Goal: Task Accomplishment & Management: Complete application form

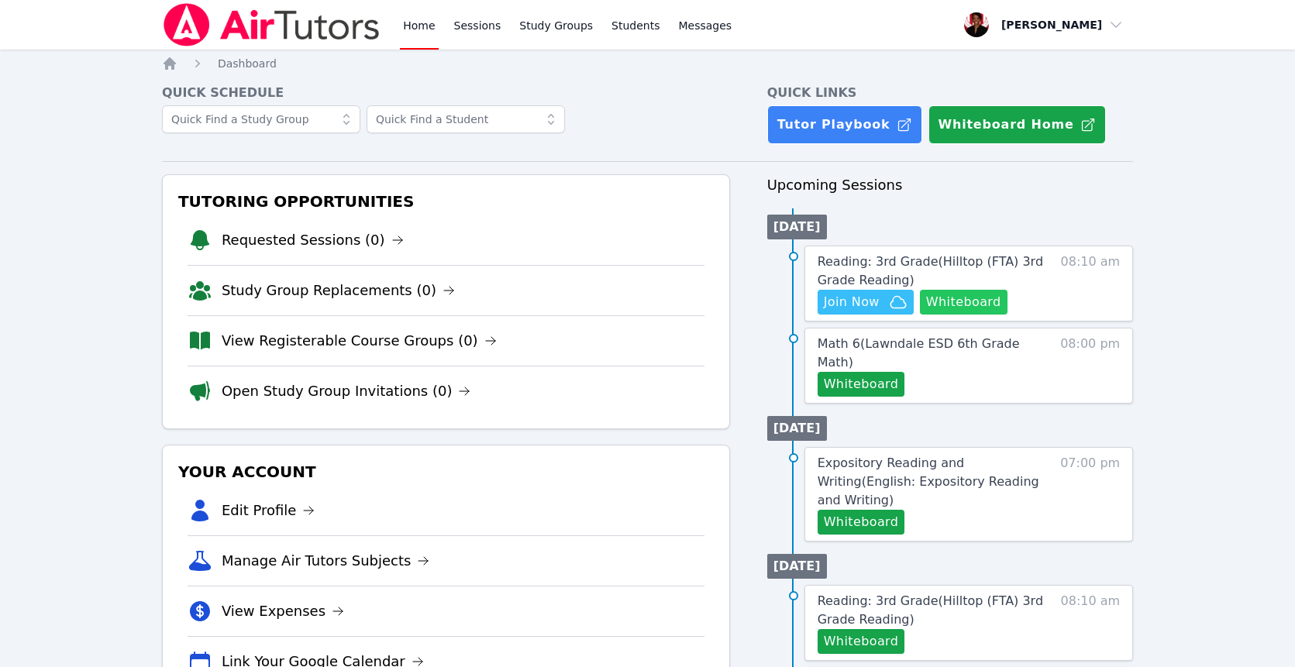
click at [947, 297] on button "Whiteboard" at bounding box center [964, 302] width 88 height 25
click at [845, 301] on span "Join Now" at bounding box center [852, 302] width 56 height 19
click at [958, 267] on span "Reading: 3rd Grade ( Hilltop (FTA) 3rd Grade Reading )" at bounding box center [930, 270] width 225 height 33
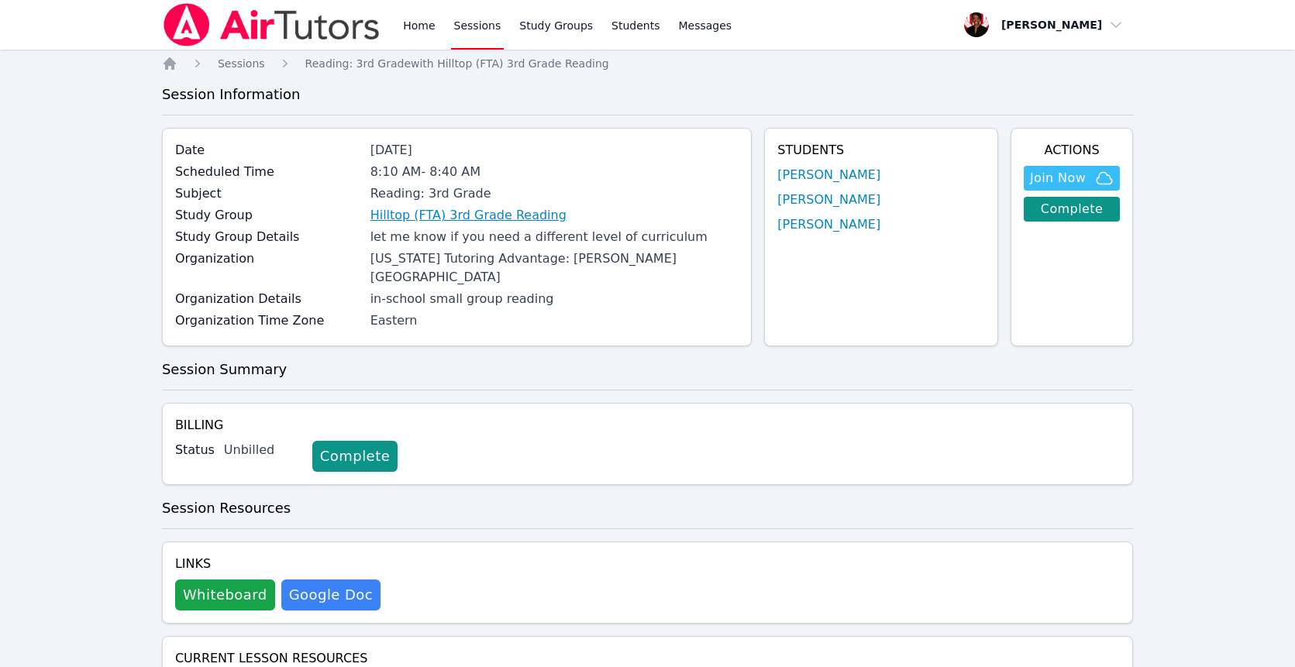
click at [511, 215] on link "Hilltop (FTA) 3rd Grade Reading" at bounding box center [468, 215] width 196 height 19
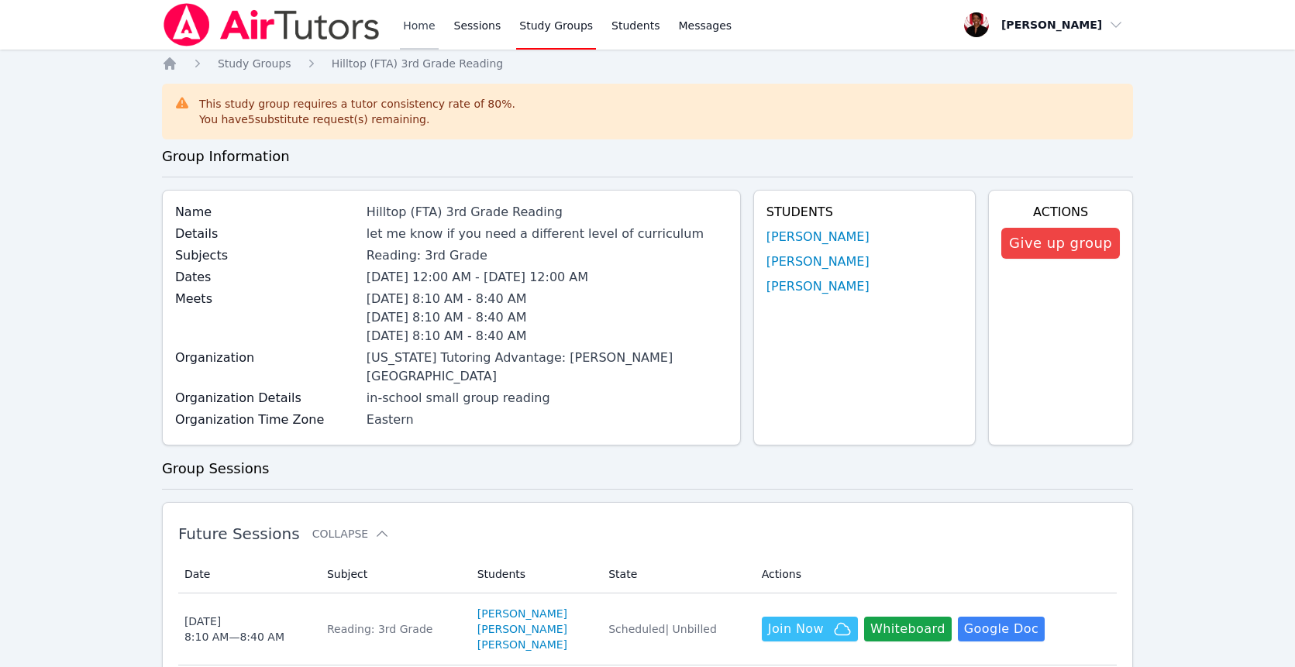
click at [432, 22] on link "Home" at bounding box center [419, 25] width 38 height 50
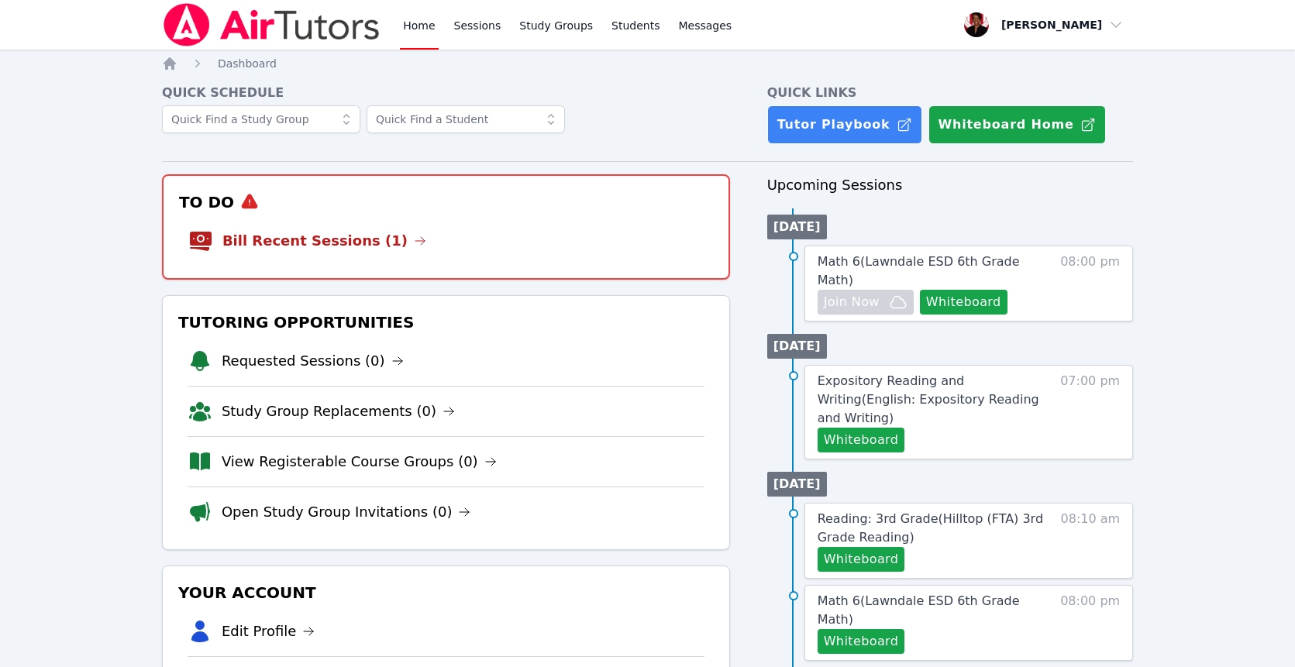
click at [349, 235] on link "Bill Recent Sessions (1)" at bounding box center [324, 241] width 204 height 22
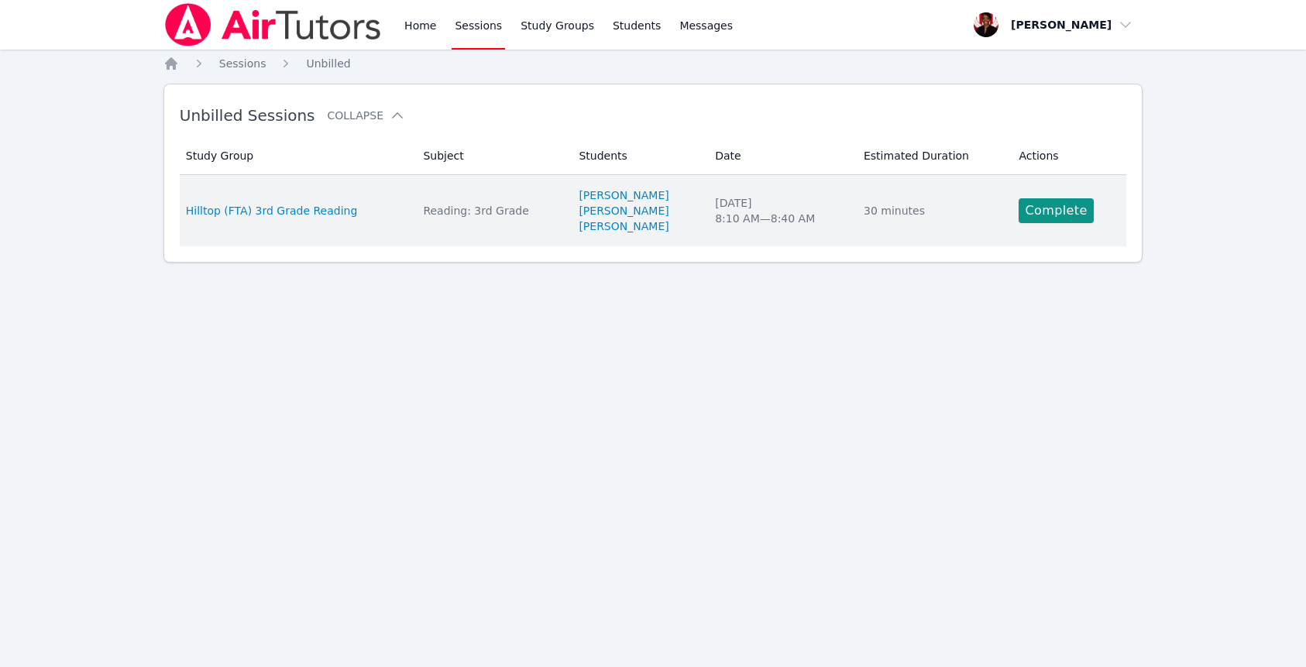
click at [1091, 210] on div "Complete" at bounding box center [1068, 210] width 98 height 25
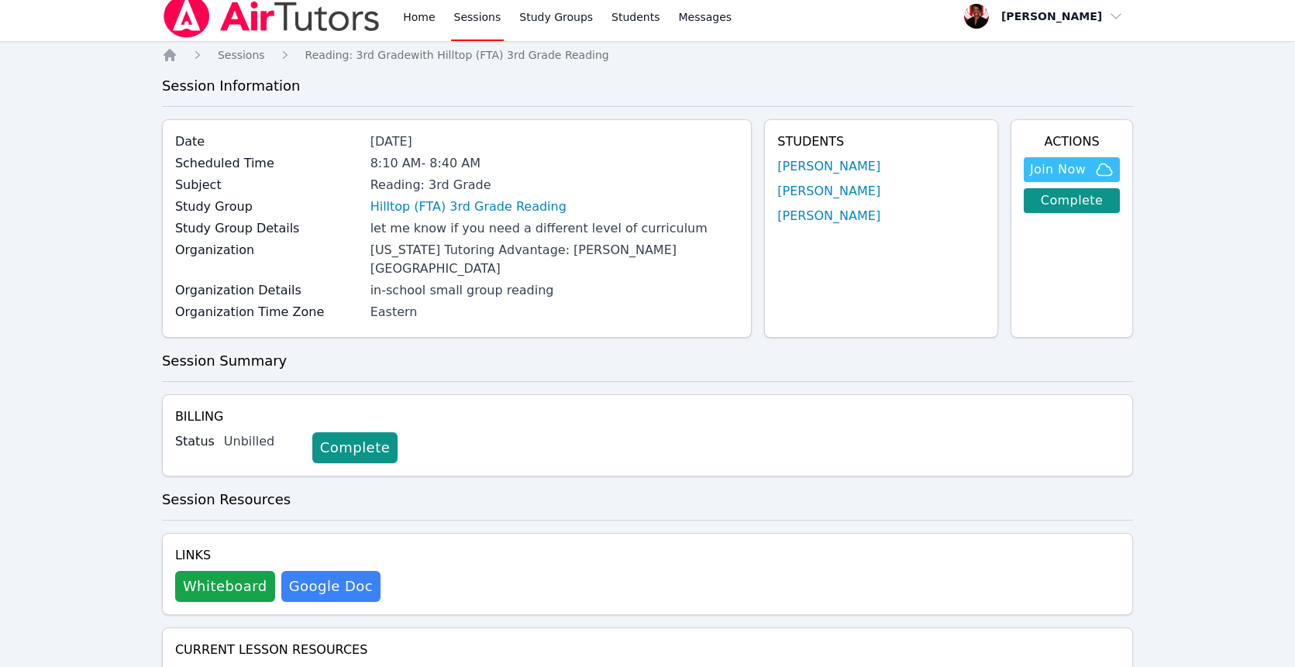
scroll to position [22, 0]
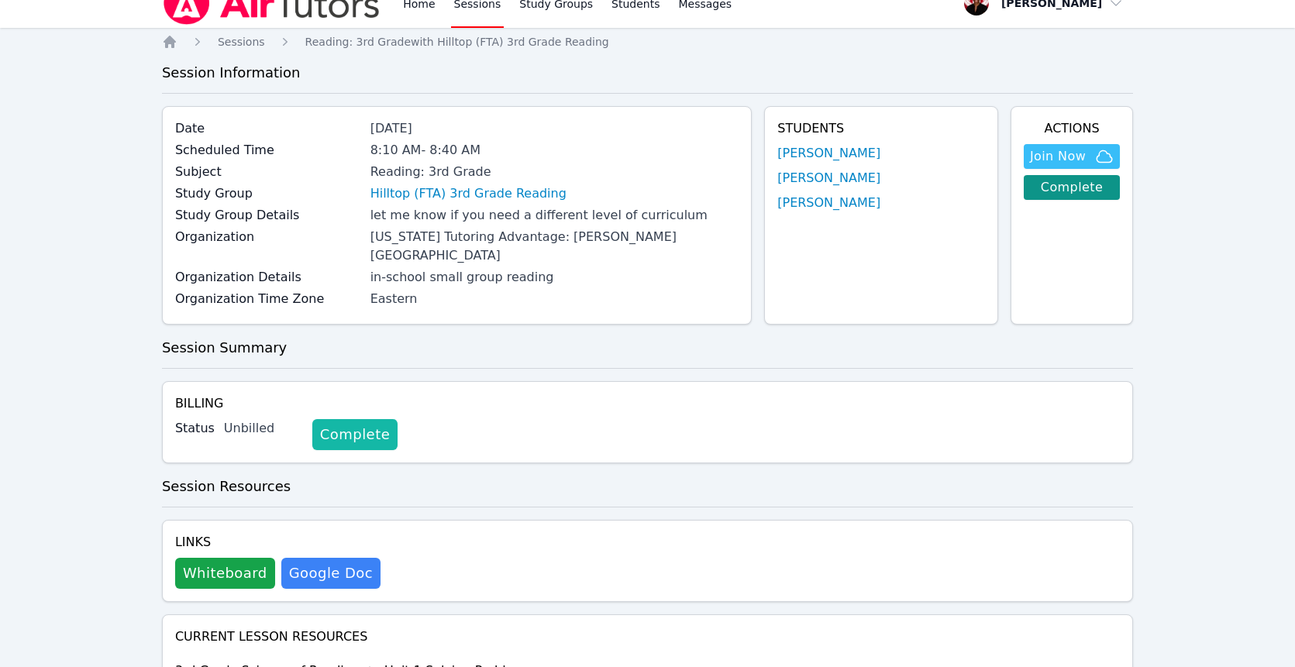
click at [333, 419] on link "Complete" at bounding box center [354, 434] width 85 height 31
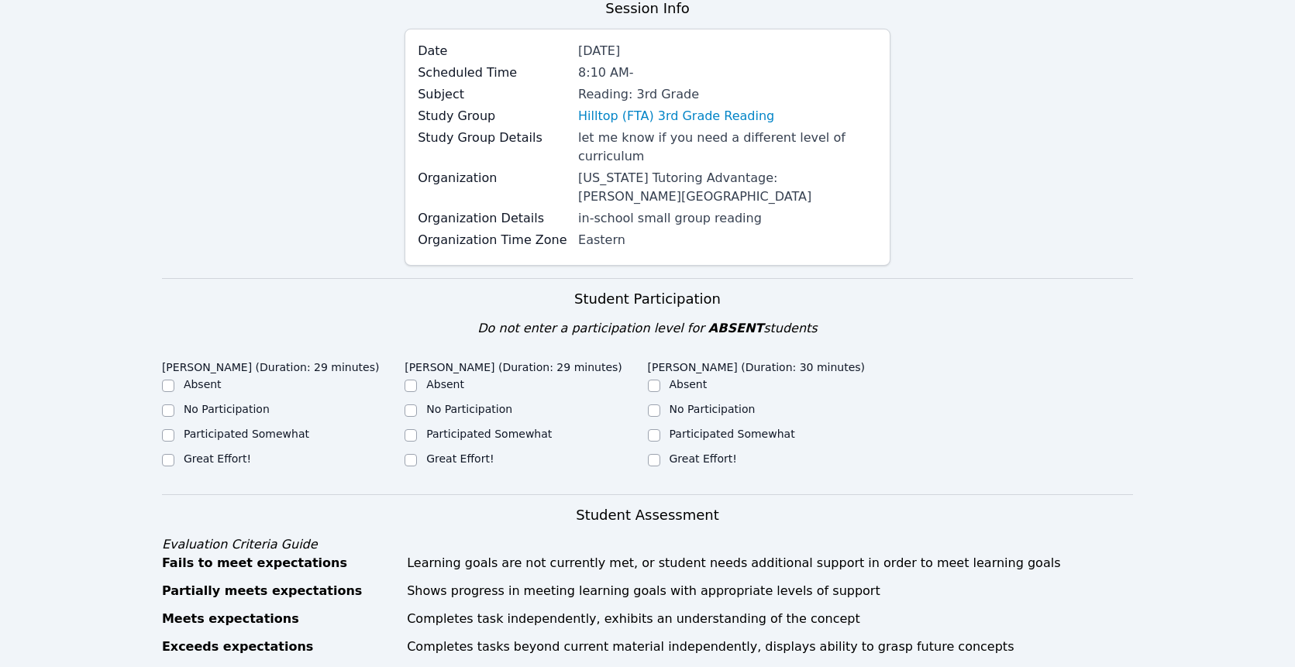
scroll to position [282, 0]
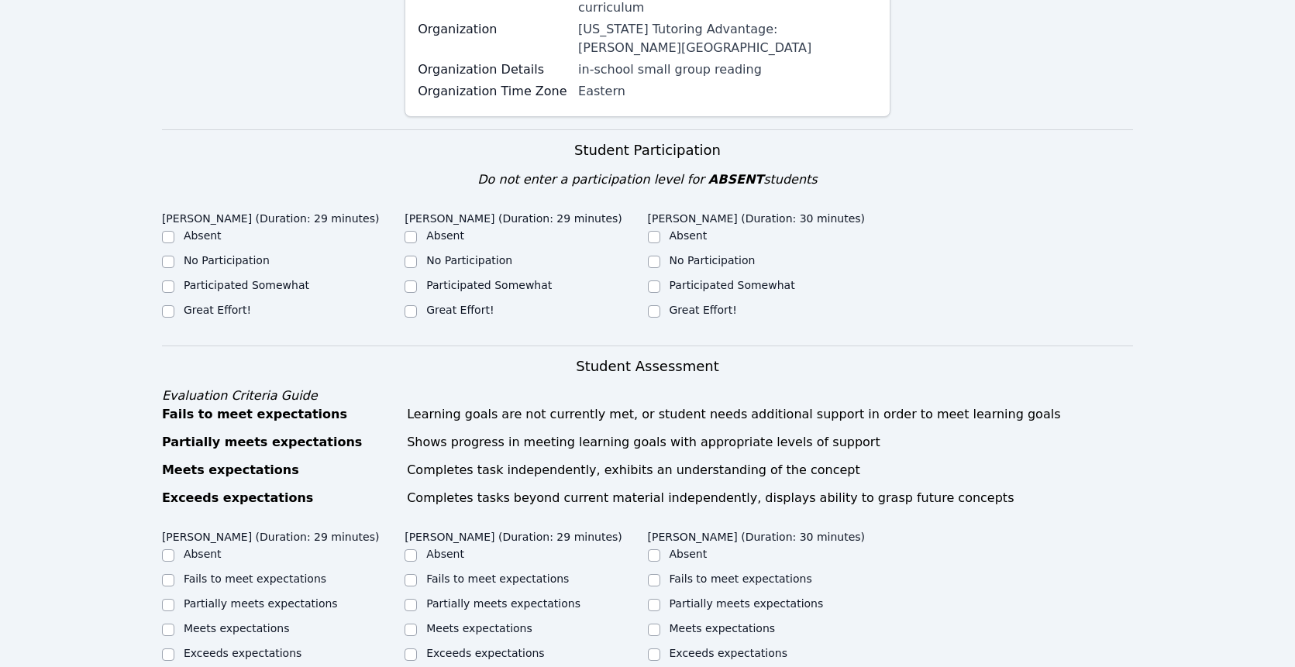
click at [249, 302] on div "Great Effort!" at bounding box center [283, 311] width 243 height 19
click at [232, 304] on label "Great Effort!" at bounding box center [217, 310] width 67 height 12
click at [174, 305] on input "Great Effort!" at bounding box center [168, 311] width 12 height 12
checkbox input "true"
click at [430, 304] on label "Great Effort!" at bounding box center [459, 310] width 67 height 12
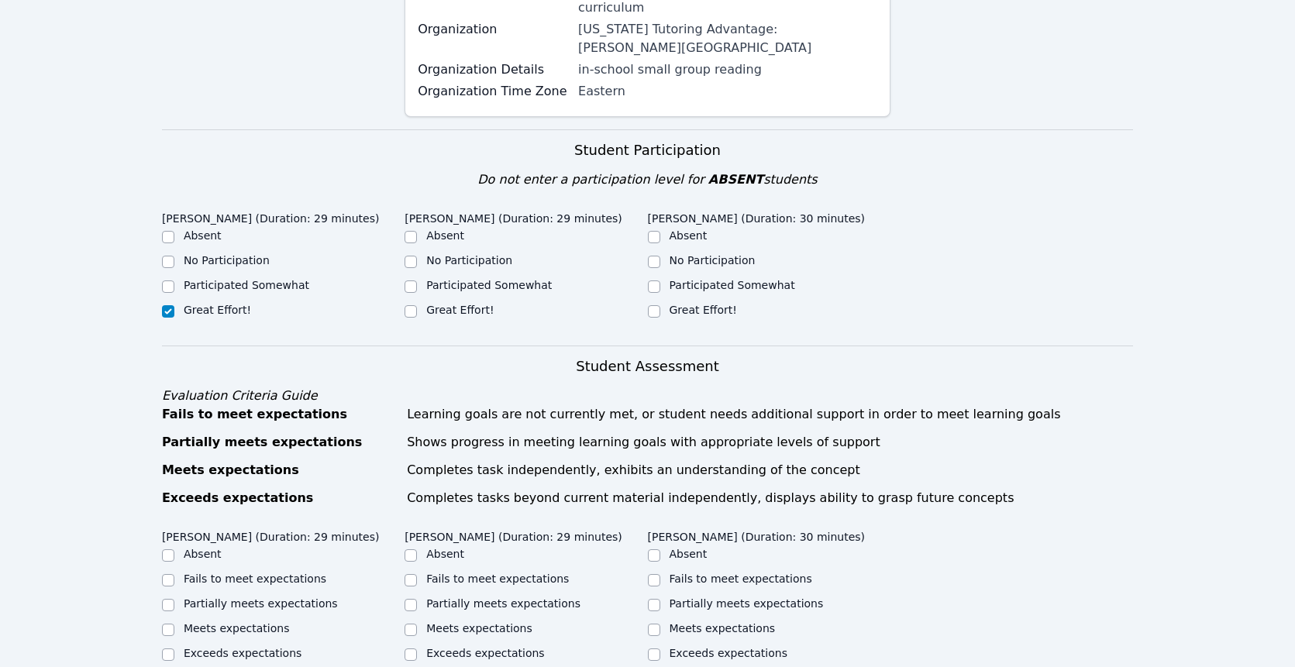
click at [417, 305] on input "Great Effort!" at bounding box center [410, 311] width 12 height 12
checkbox input "true"
click at [726, 304] on label "Great Effort!" at bounding box center [702, 310] width 67 height 12
click at [660, 305] on input "Great Effort!" at bounding box center [654, 311] width 12 height 12
checkbox input "true"
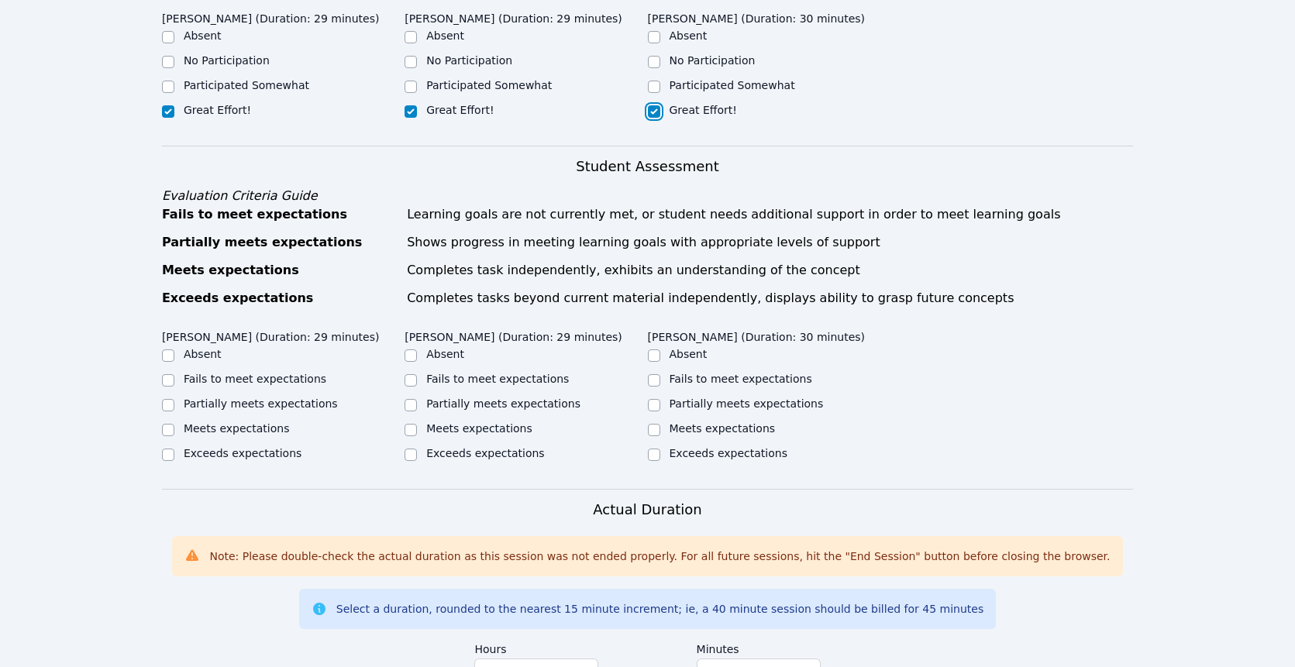
scroll to position [539, 0]
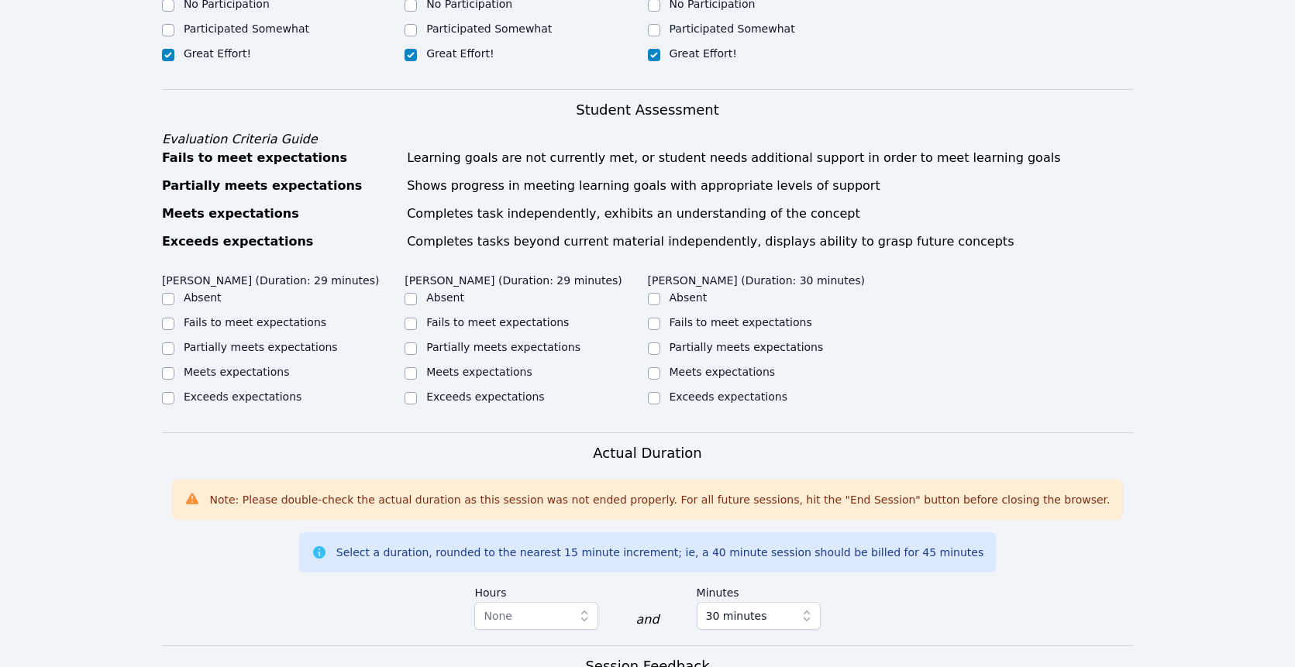
click at [675, 391] on label "Exceeds expectations" at bounding box center [728, 397] width 118 height 12
click at [660, 392] on input "Exceeds expectations" at bounding box center [654, 398] width 12 height 12
checkbox input "true"
click at [242, 366] on label "Meets expectations" at bounding box center [237, 372] width 106 height 12
click at [174, 367] on input "Meets expectations" at bounding box center [168, 373] width 12 height 12
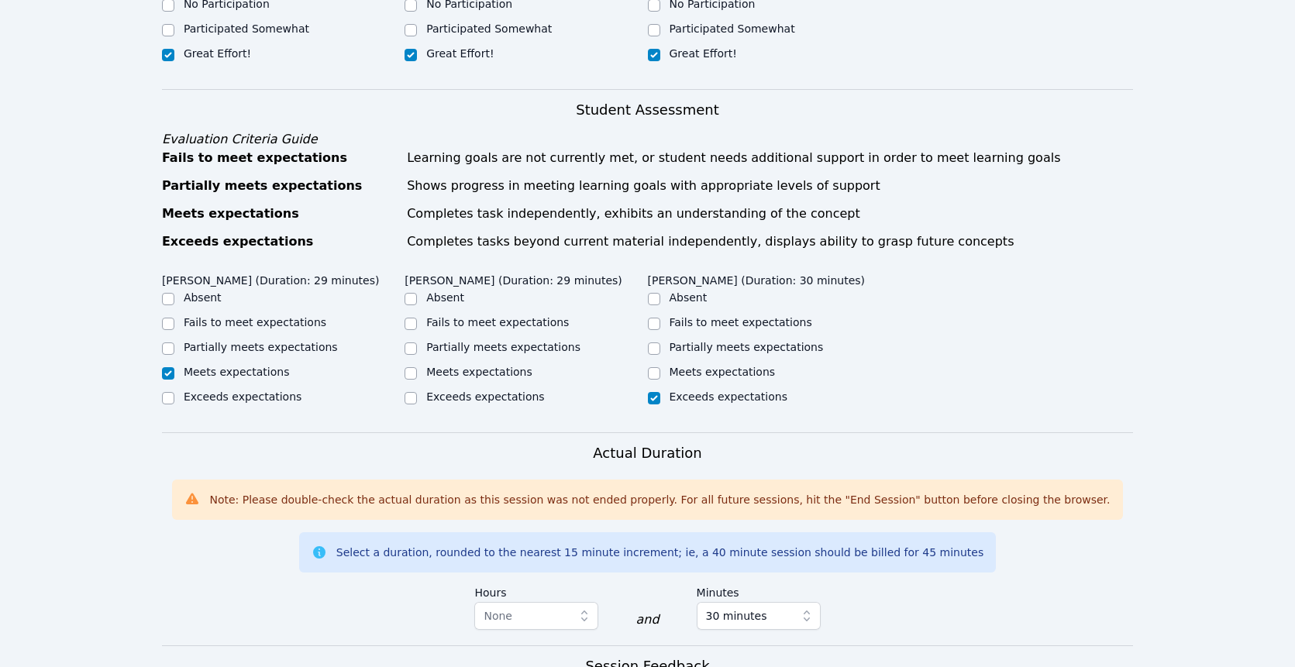
click at [242, 366] on label "Meets expectations" at bounding box center [237, 372] width 106 height 12
click at [174, 367] on input "Meets expectations" at bounding box center [168, 373] width 12 height 12
checkbox input "true"
click at [236, 391] on label "Exceeds expectations" at bounding box center [243, 397] width 118 height 12
click at [174, 392] on input "Exceeds expectations" at bounding box center [168, 398] width 12 height 12
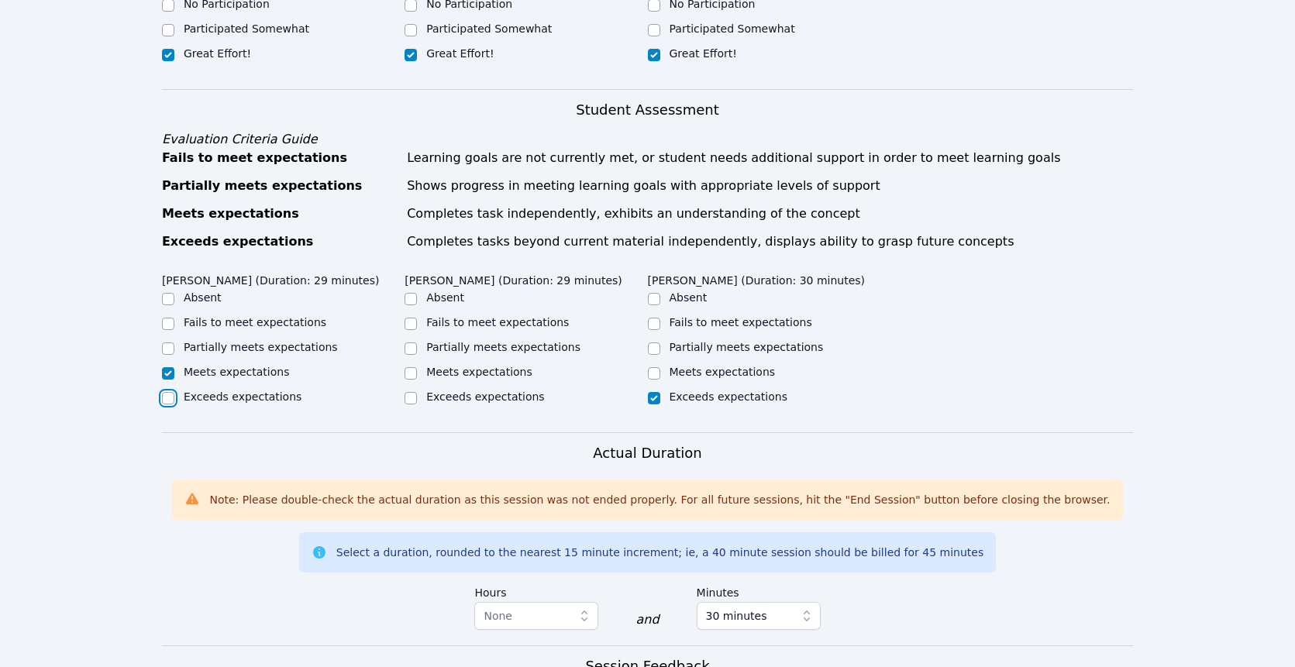
checkbox input "true"
checkbox input "false"
click at [507, 366] on label "Meets expectations" at bounding box center [479, 372] width 106 height 12
click at [417, 367] on input "Meets expectations" at bounding box center [410, 373] width 12 height 12
checkbox input "true"
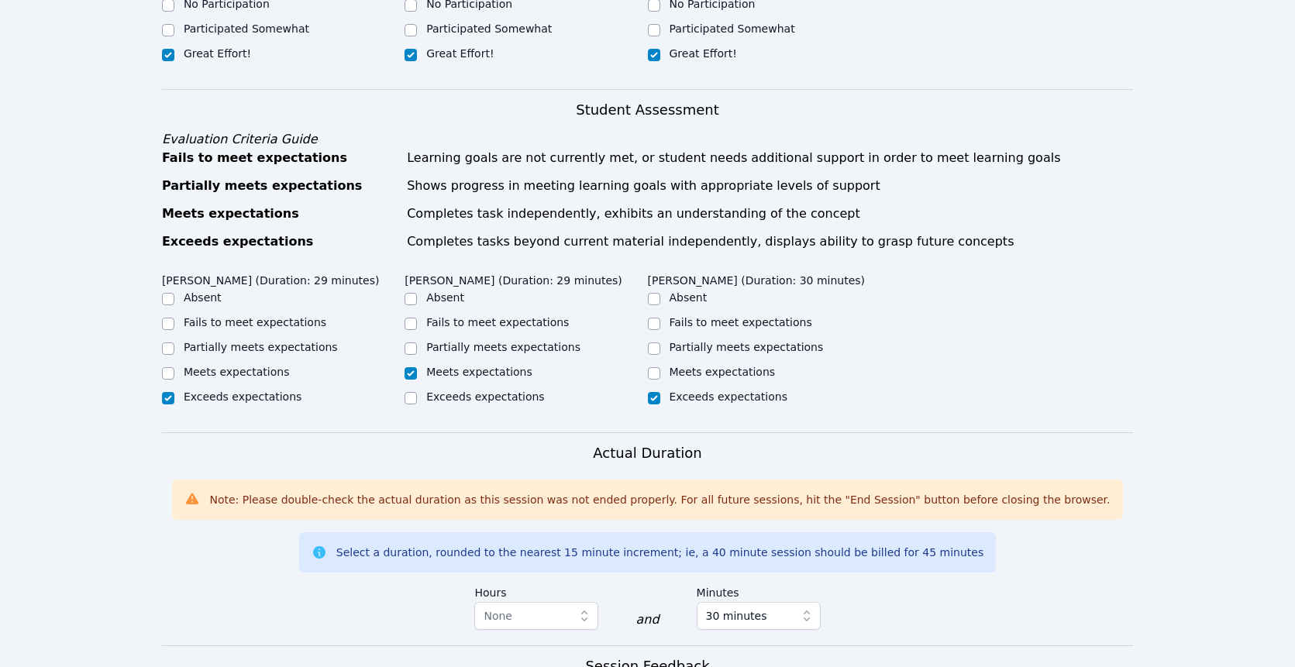
click at [547, 341] on label "Partially meets expectations" at bounding box center [503, 347] width 154 height 12
click at [417, 342] on input "Partially meets expectations" at bounding box center [410, 348] width 12 height 12
checkbox input "true"
click at [480, 366] on label "Meets expectations" at bounding box center [479, 372] width 106 height 12
click at [417, 367] on input "Meets expectations" at bounding box center [410, 373] width 12 height 12
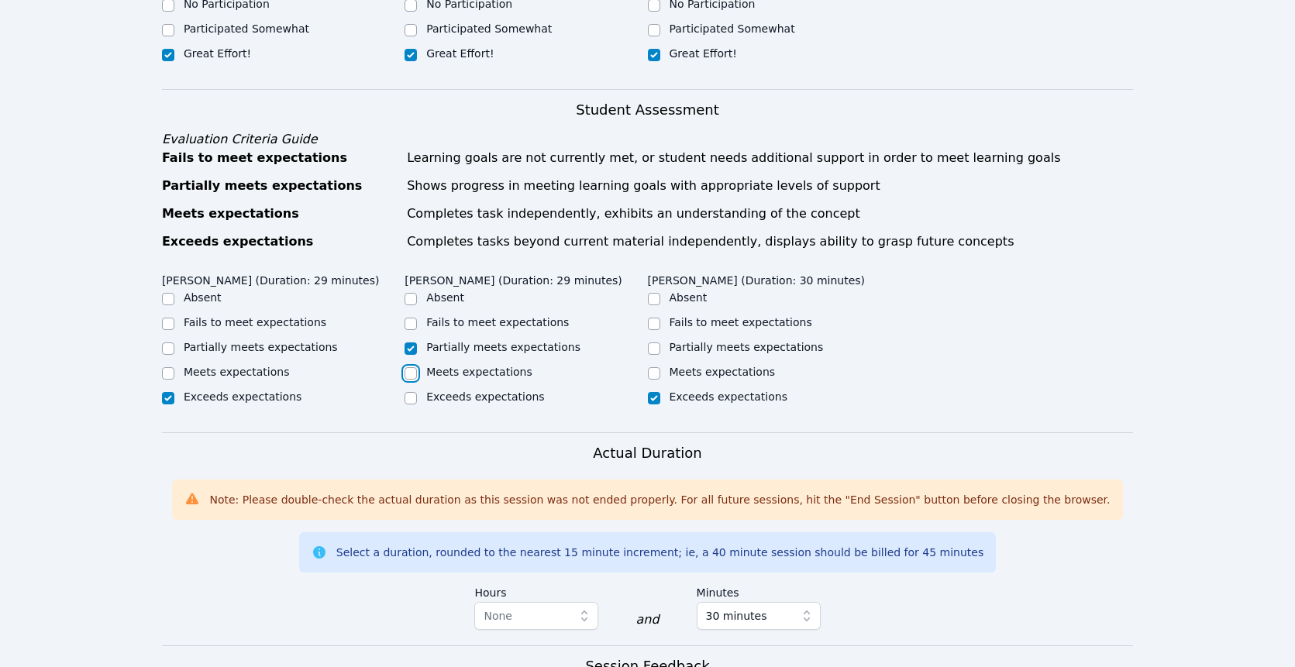
checkbox input "true"
click at [503, 341] on label "Partially meets expectations" at bounding box center [503, 347] width 154 height 12
click at [417, 342] on input "Partially meets expectations" at bounding box center [410, 348] width 12 height 12
checkbox input "true"
checkbox input "false"
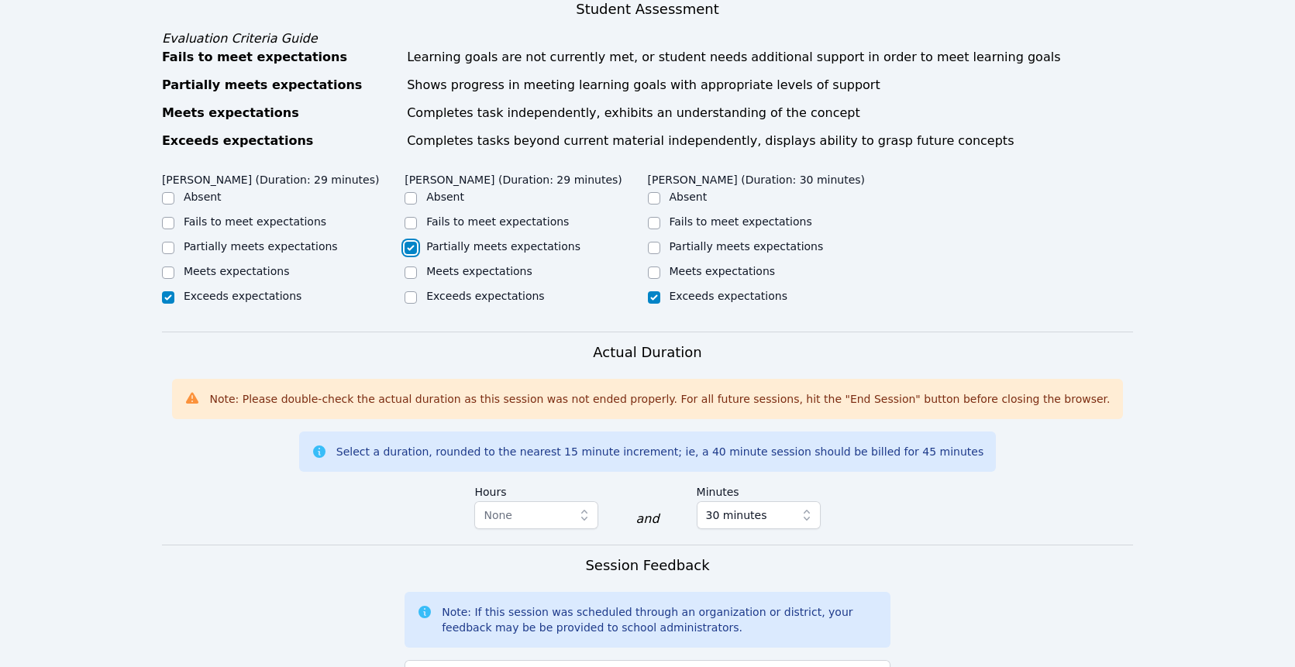
scroll to position [979, 0]
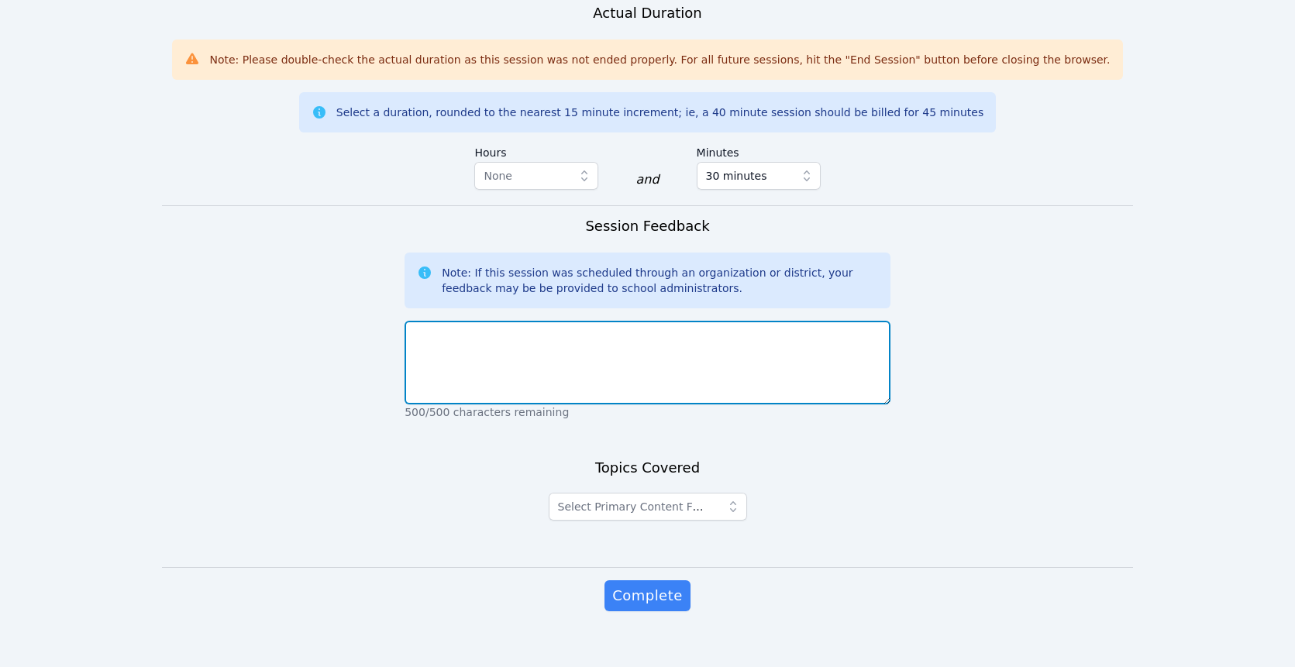
click at [549, 329] on textarea at bounding box center [647, 363] width 486 height 84
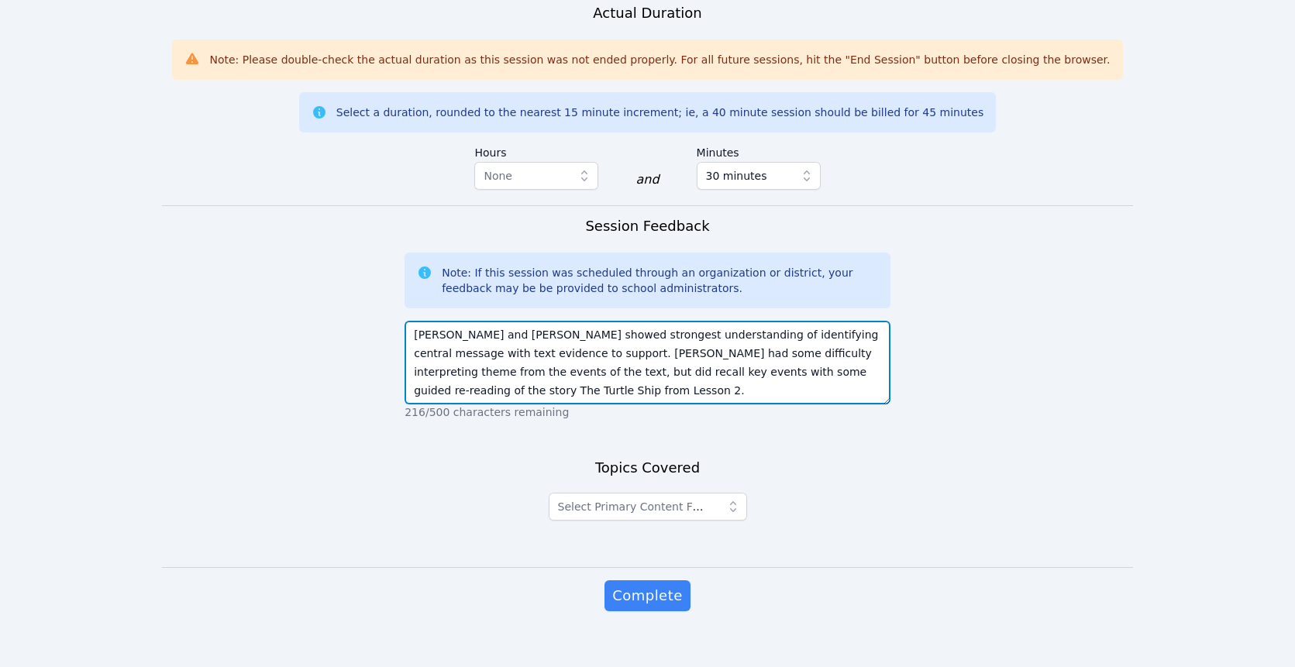
type textarea "Kamila and Evelyn showed strongest understanding of identifying central message…"
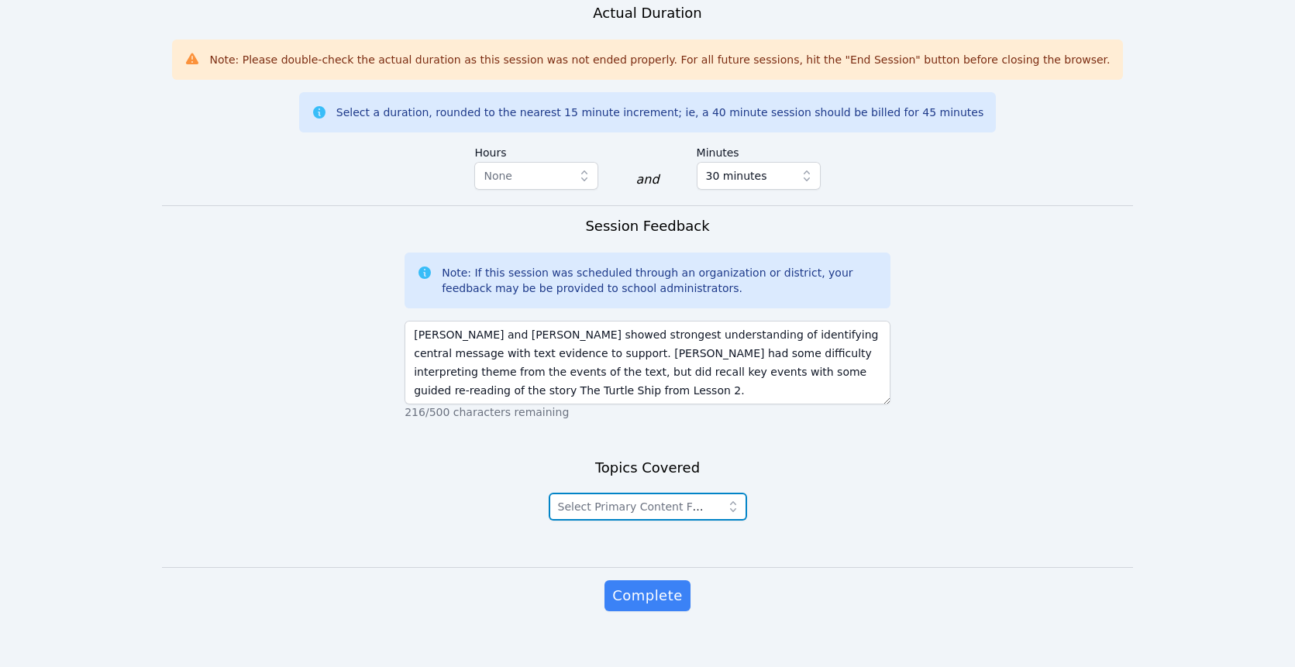
click at [692, 497] on span "Select Primary Content Focus" at bounding box center [634, 506] width 152 height 19
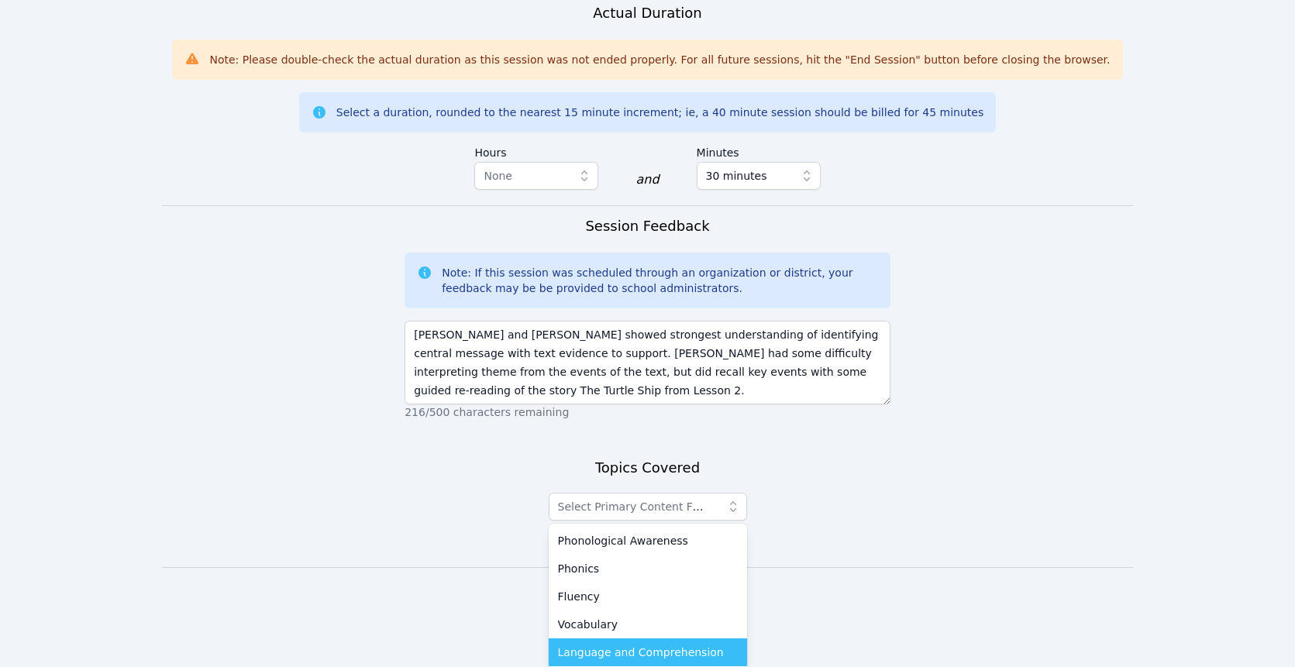
click at [644, 645] on span "Language and Comprehension" at bounding box center [641, 652] width 166 height 15
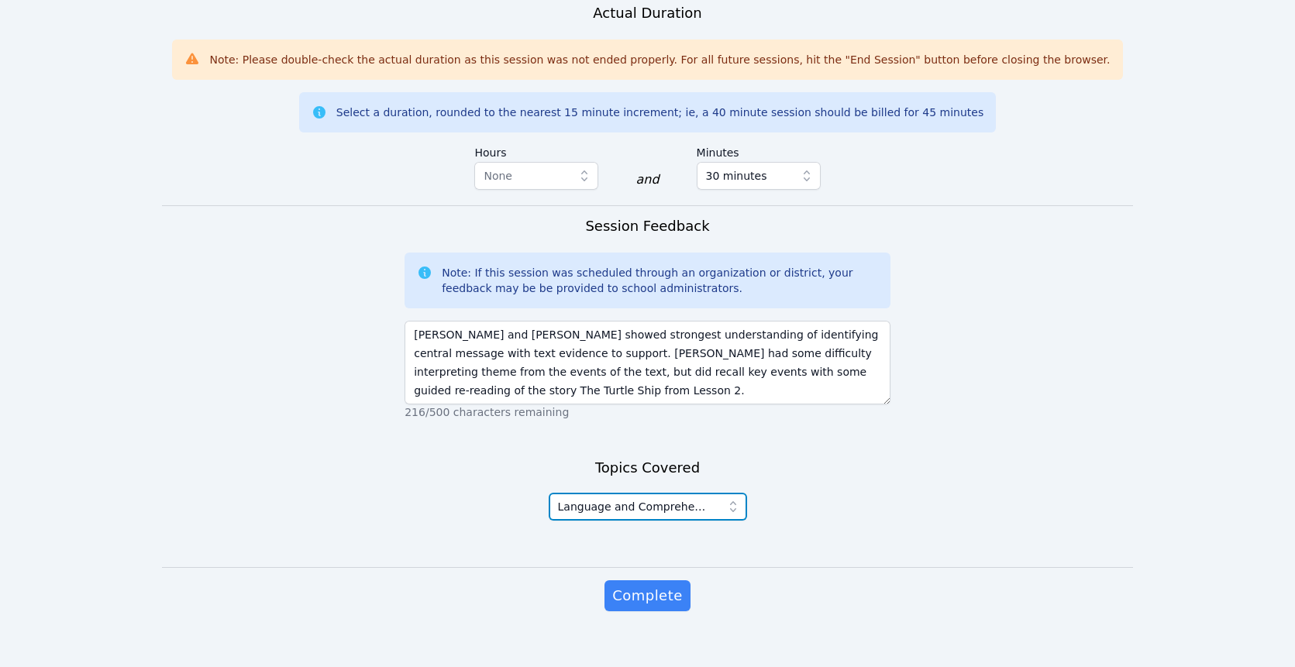
click at [704, 497] on span "Language and Comprehension" at bounding box center [634, 506] width 152 height 19
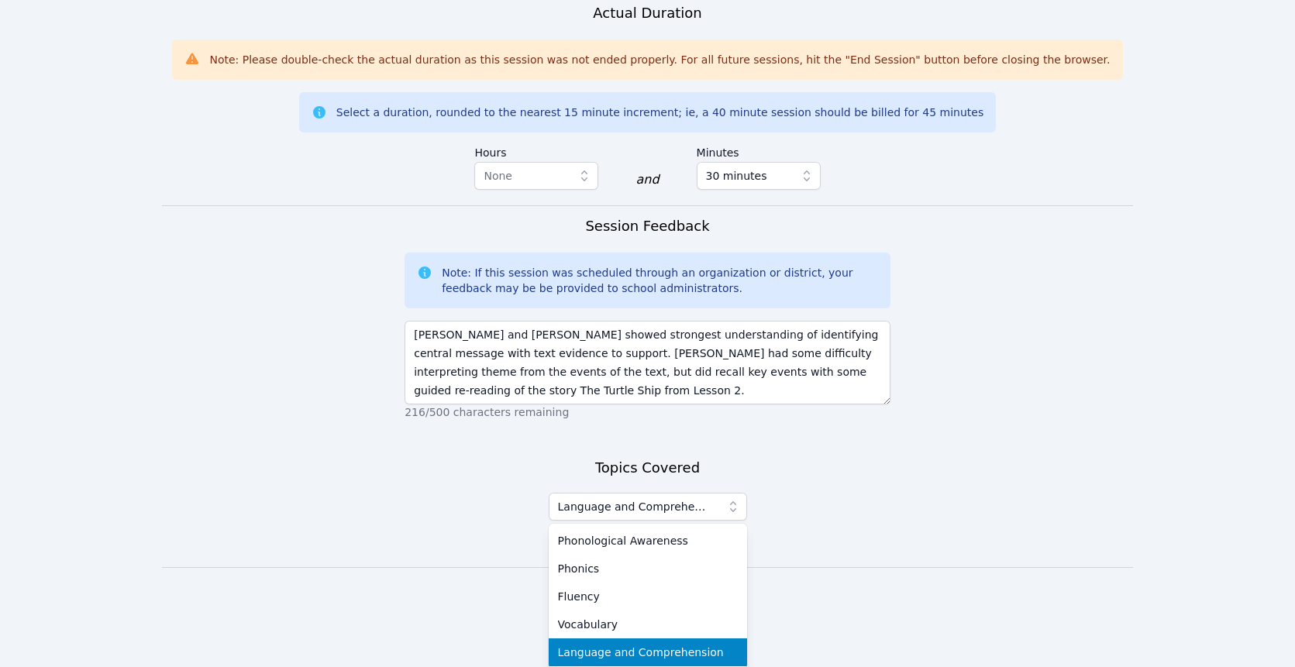
click at [667, 645] on span "Language and Comprehension" at bounding box center [641, 652] width 166 height 15
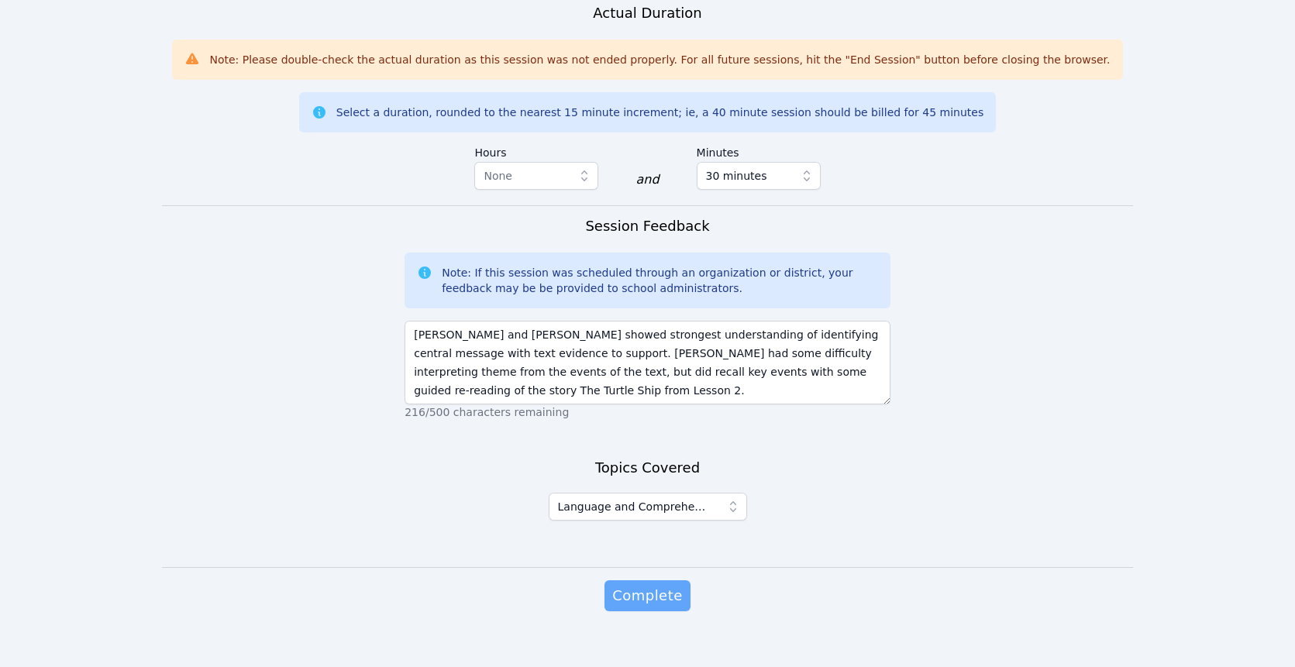
click at [669, 585] on span "Complete" at bounding box center [647, 596] width 70 height 22
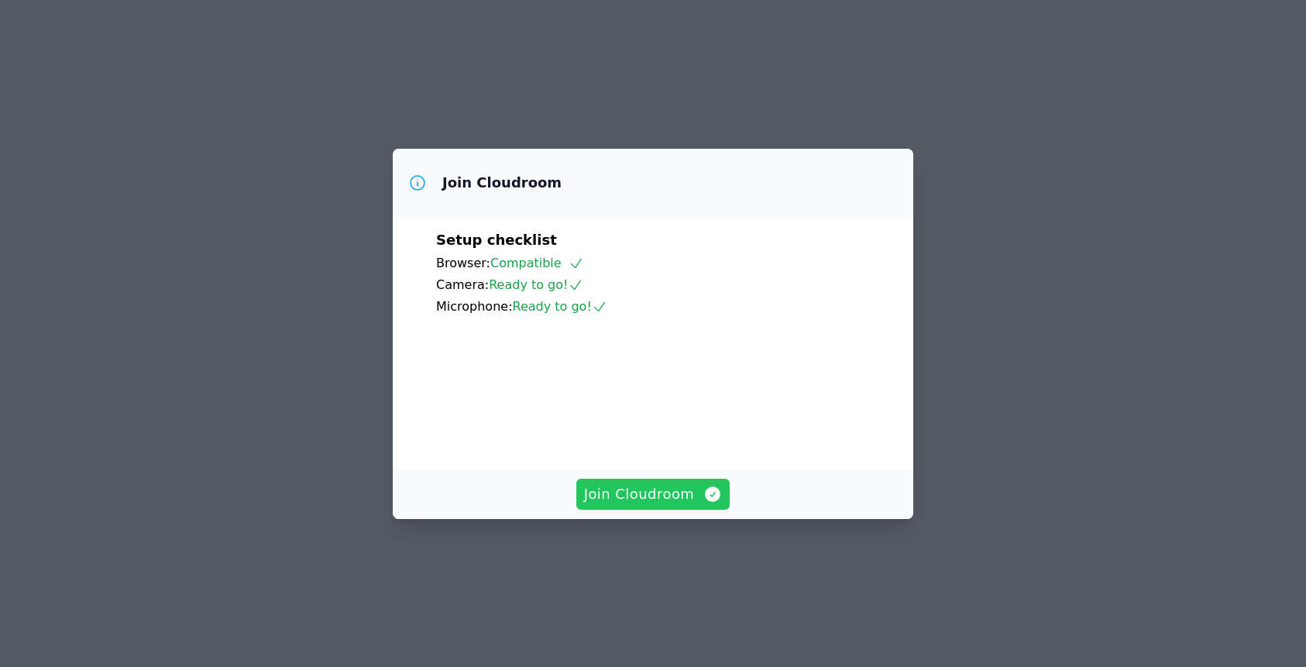
click at [669, 505] on span "Join Cloudroom" at bounding box center [653, 495] width 139 height 22
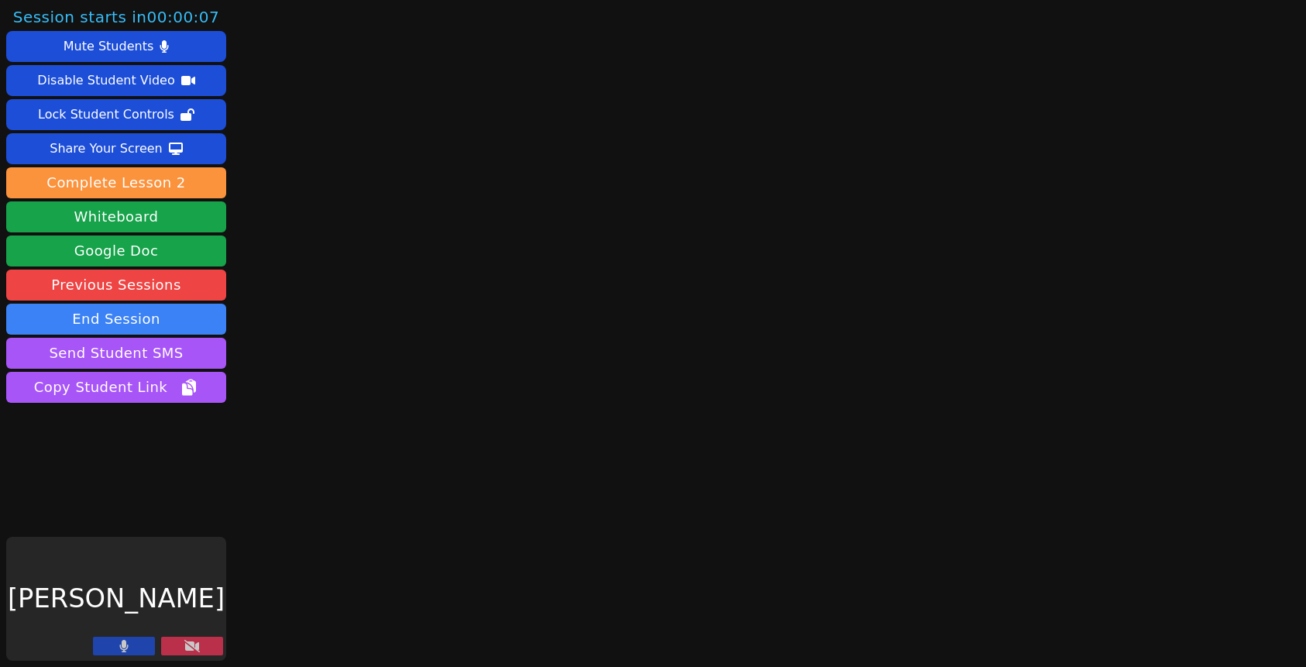
click at [136, 647] on button at bounding box center [124, 646] width 62 height 19
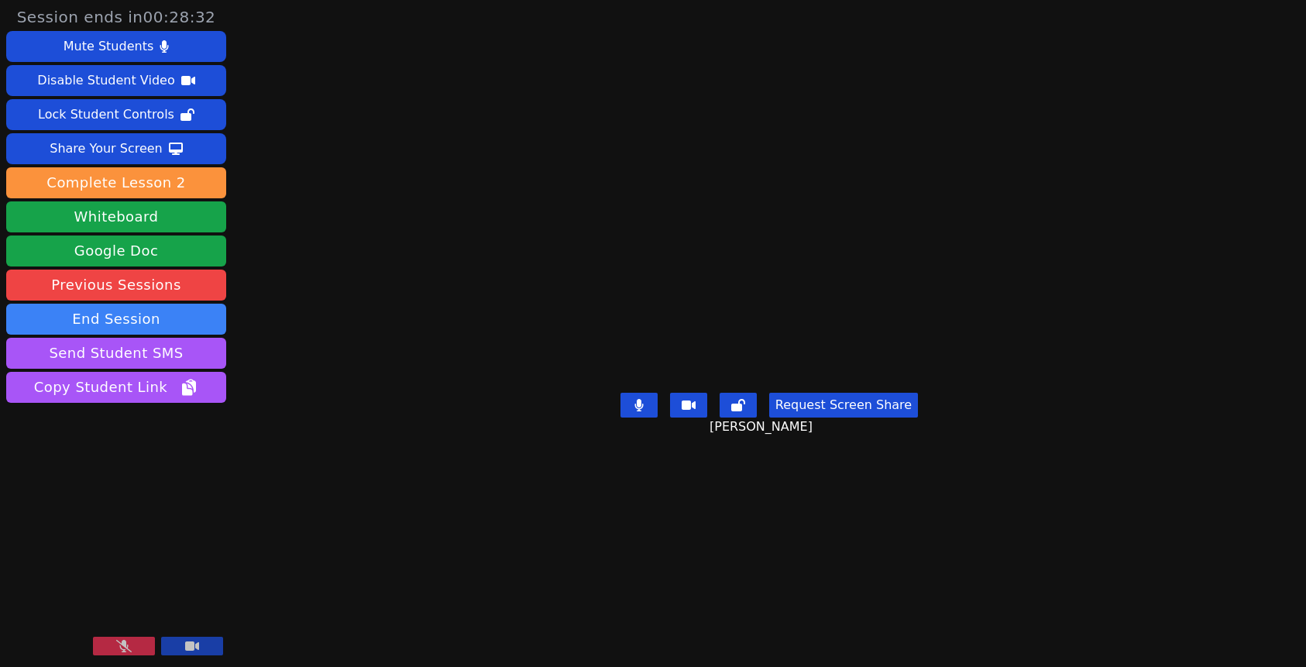
click at [137, 652] on button at bounding box center [124, 646] width 62 height 19
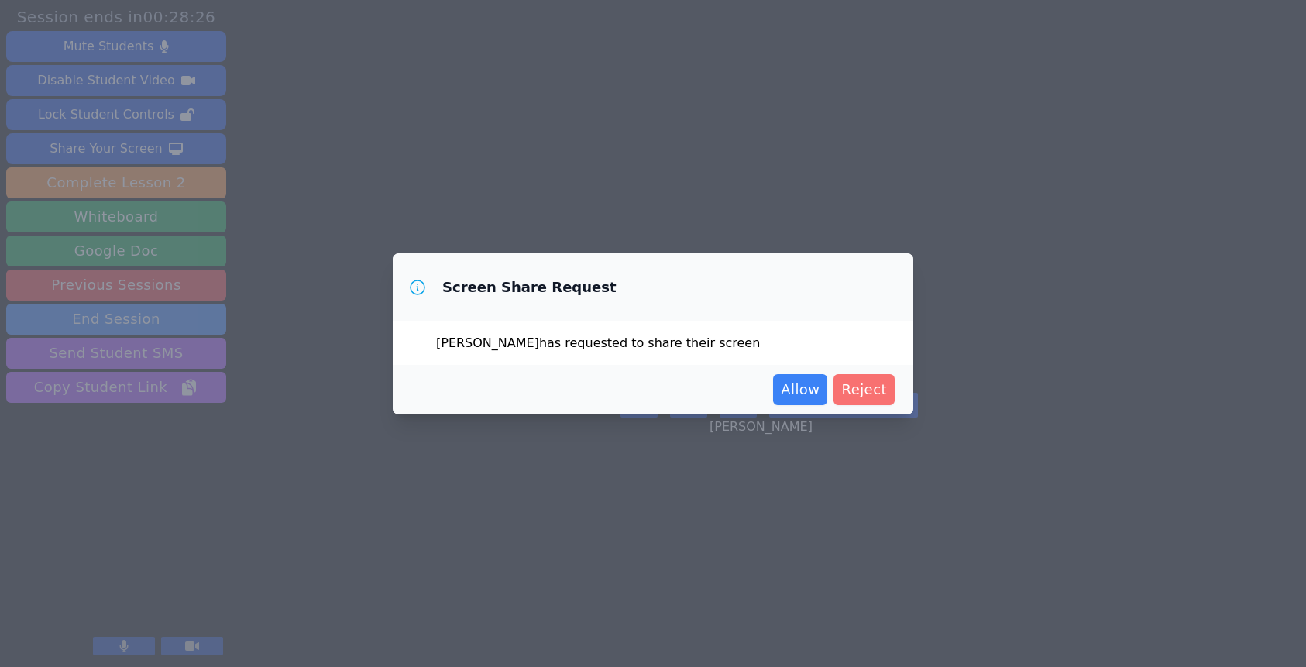
click at [869, 390] on span "Reject" at bounding box center [865, 390] width 46 height 22
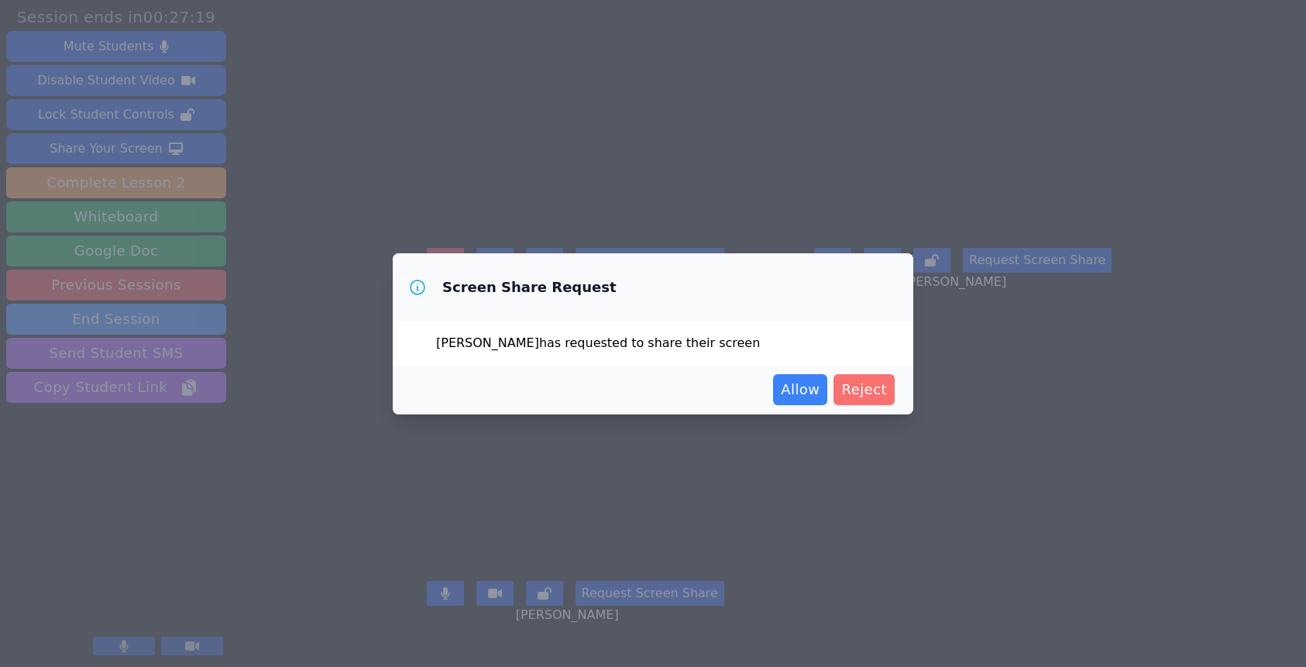
click at [861, 389] on span "Reject" at bounding box center [865, 390] width 46 height 22
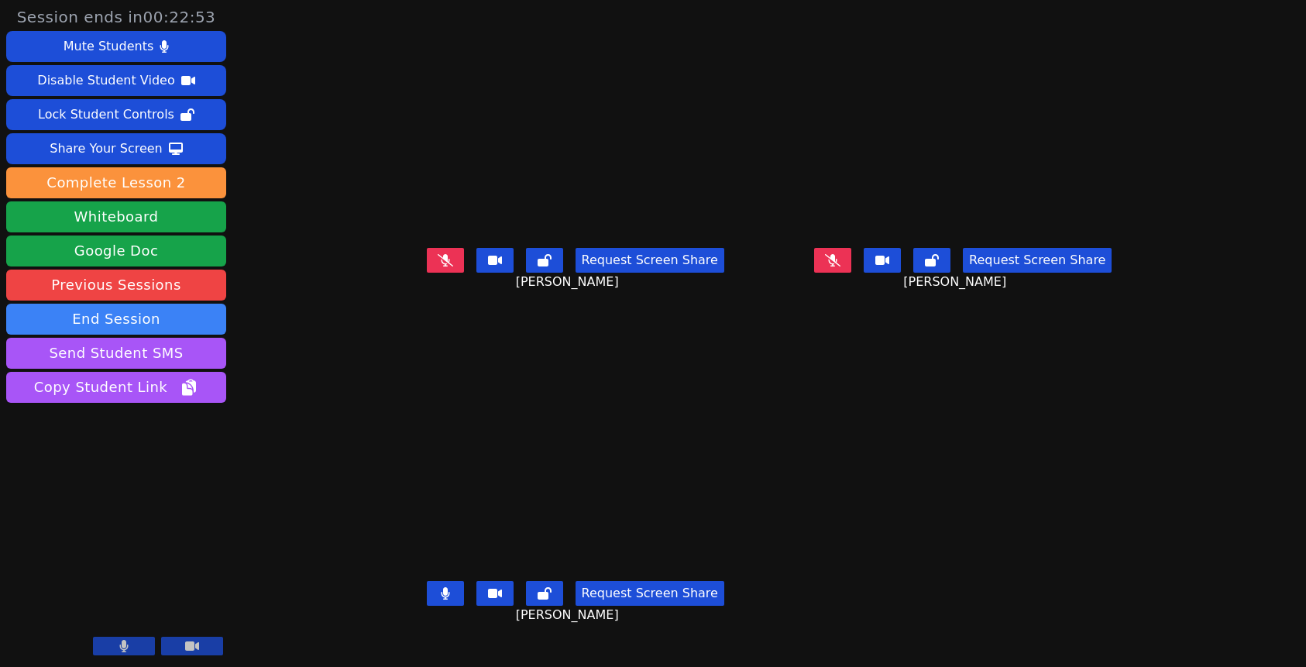
click at [427, 273] on button at bounding box center [445, 260] width 37 height 25
click at [427, 603] on button at bounding box center [445, 593] width 37 height 25
click at [441, 267] on icon at bounding box center [445, 260] width 9 height 12
click at [852, 273] on button at bounding box center [832, 260] width 37 height 25
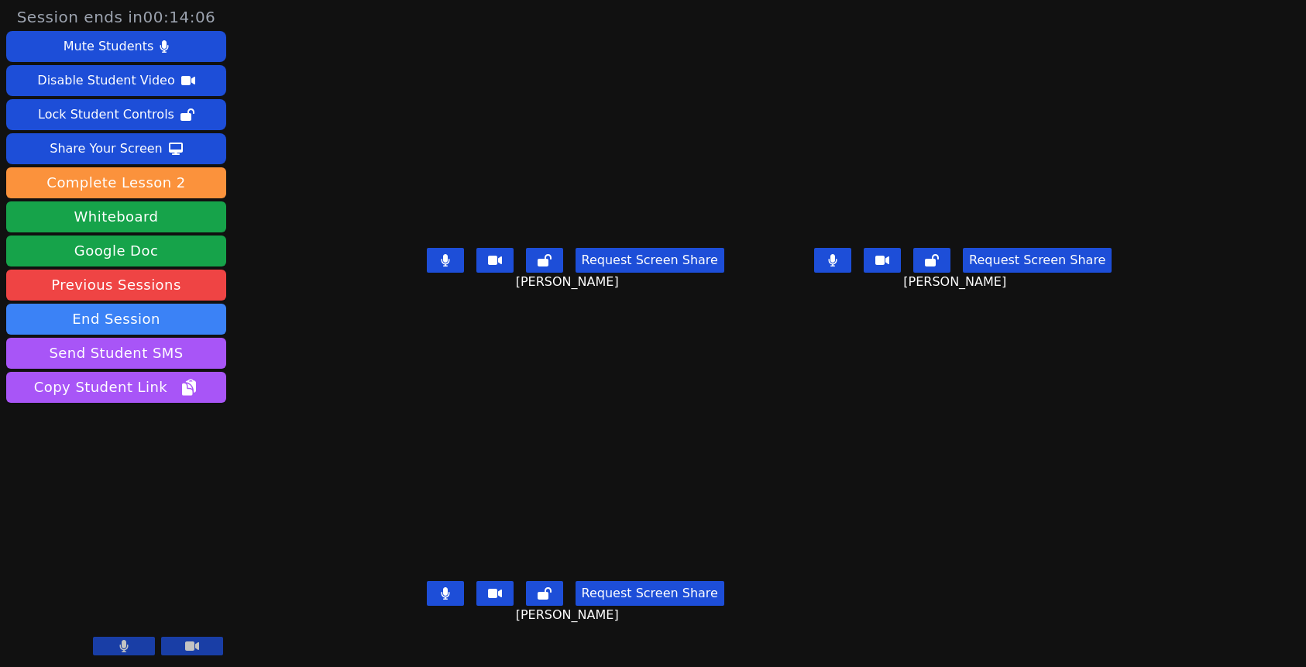
click at [427, 273] on button at bounding box center [445, 260] width 37 height 25
click at [427, 606] on button at bounding box center [445, 593] width 37 height 25
click at [852, 273] on button at bounding box center [832, 260] width 37 height 25
click at [438, 267] on icon at bounding box center [445, 260] width 15 height 12
click at [427, 273] on button at bounding box center [445, 260] width 37 height 25
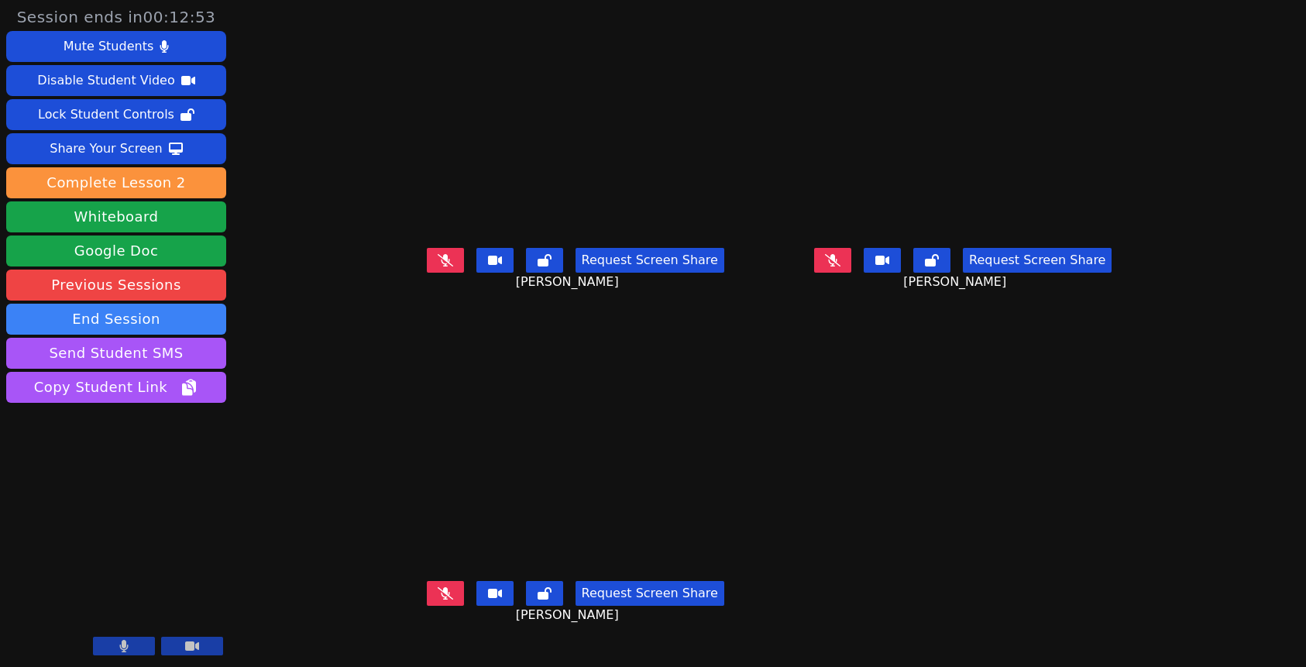
click at [438, 600] on icon at bounding box center [445, 593] width 15 height 12
click at [841, 267] on icon at bounding box center [832, 260] width 15 height 12
click at [427, 270] on button at bounding box center [445, 260] width 37 height 25
click at [427, 273] on button at bounding box center [445, 260] width 37 height 25
click at [441, 600] on icon at bounding box center [445, 593] width 9 height 12
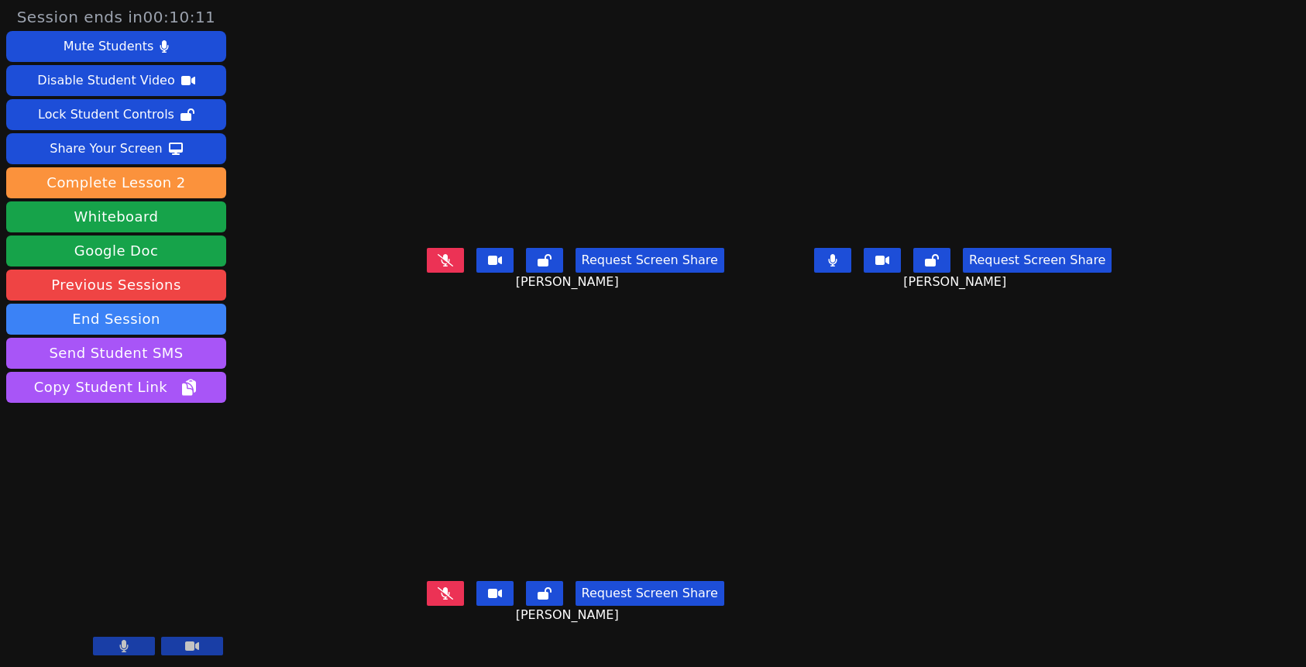
click at [438, 600] on icon at bounding box center [445, 593] width 15 height 12
click at [852, 273] on button at bounding box center [832, 260] width 37 height 25
click at [427, 273] on button at bounding box center [445, 260] width 37 height 25
click at [904, 273] on div "Request Screen Share" at bounding box center [963, 260] width 298 height 25
click at [841, 267] on icon at bounding box center [832, 260] width 15 height 12
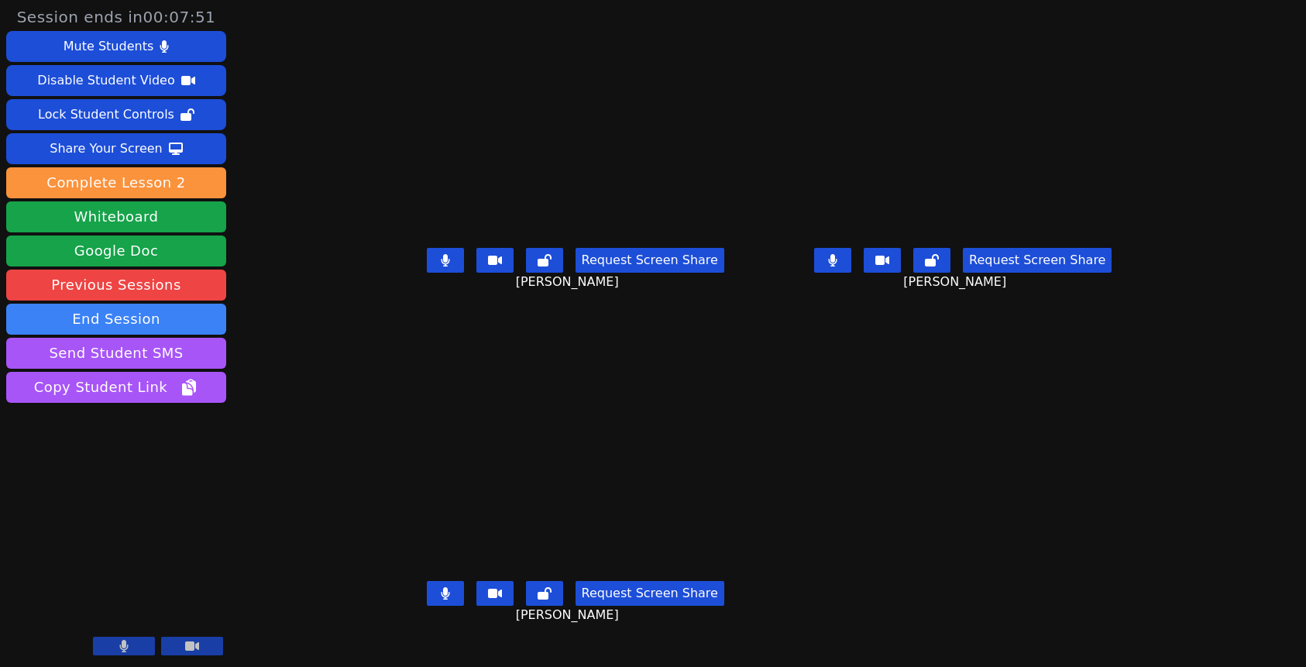
click at [427, 273] on button at bounding box center [445, 260] width 37 height 25
drag, startPoint x: 396, startPoint y: 617, endPoint x: 415, endPoint y: 600, distance: 25.8
click at [441, 600] on icon at bounding box center [445, 593] width 9 height 12
click at [852, 273] on button at bounding box center [832, 260] width 37 height 25
click at [438, 267] on icon at bounding box center [445, 260] width 15 height 12
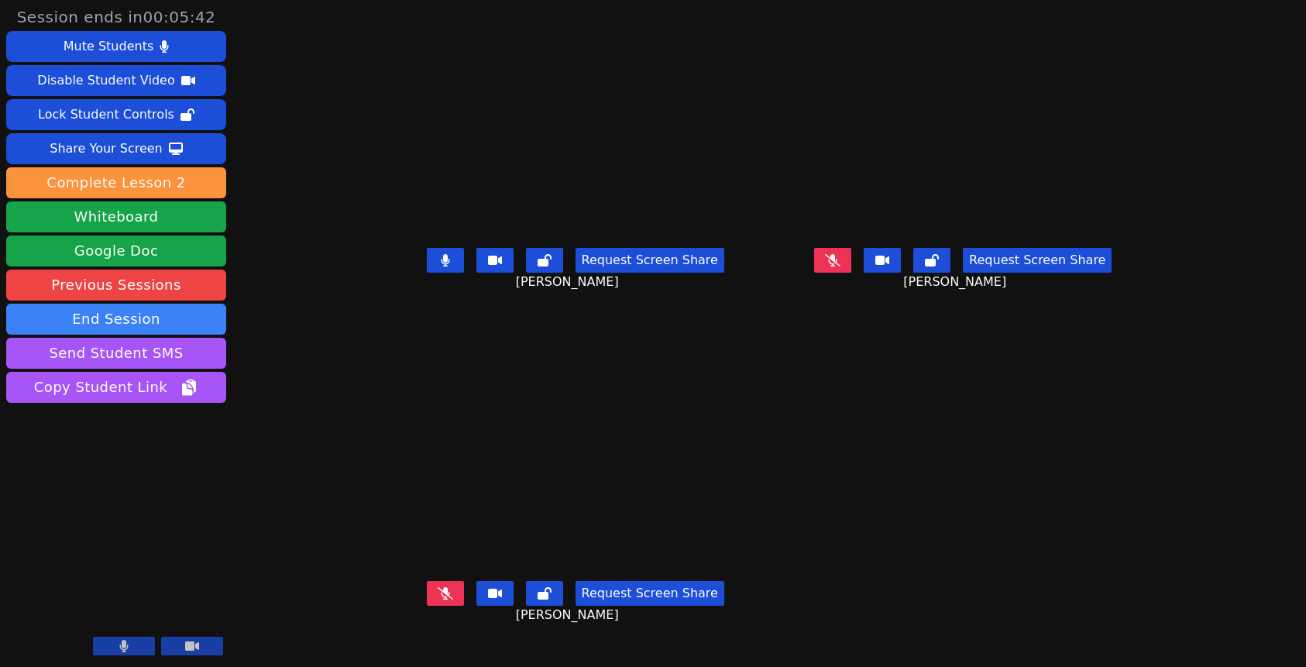
click at [441, 267] on icon at bounding box center [445, 260] width 9 height 12
click at [438, 600] on icon at bounding box center [445, 593] width 15 height 12
click at [841, 267] on icon at bounding box center [832, 260] width 15 height 12
click at [427, 606] on button at bounding box center [445, 593] width 37 height 25
click at [852, 273] on button at bounding box center [832, 260] width 37 height 25
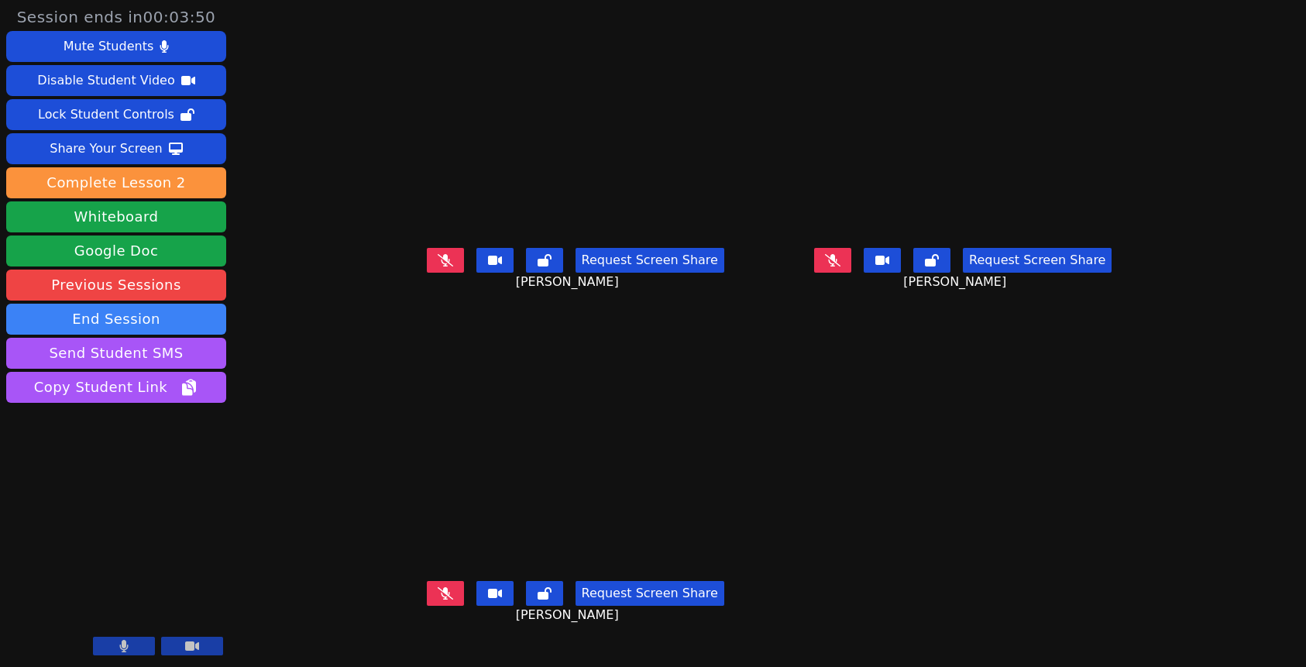
click at [438, 600] on icon at bounding box center [445, 593] width 15 height 12
click at [441, 600] on icon at bounding box center [445, 593] width 9 height 12
click at [841, 267] on icon at bounding box center [832, 260] width 15 height 12
click at [438, 600] on icon at bounding box center [445, 593] width 15 height 12
click at [400, 264] on div "Request Screen Share Evelyn Lopez Maya" at bounding box center [575, 273] width 376 height 62
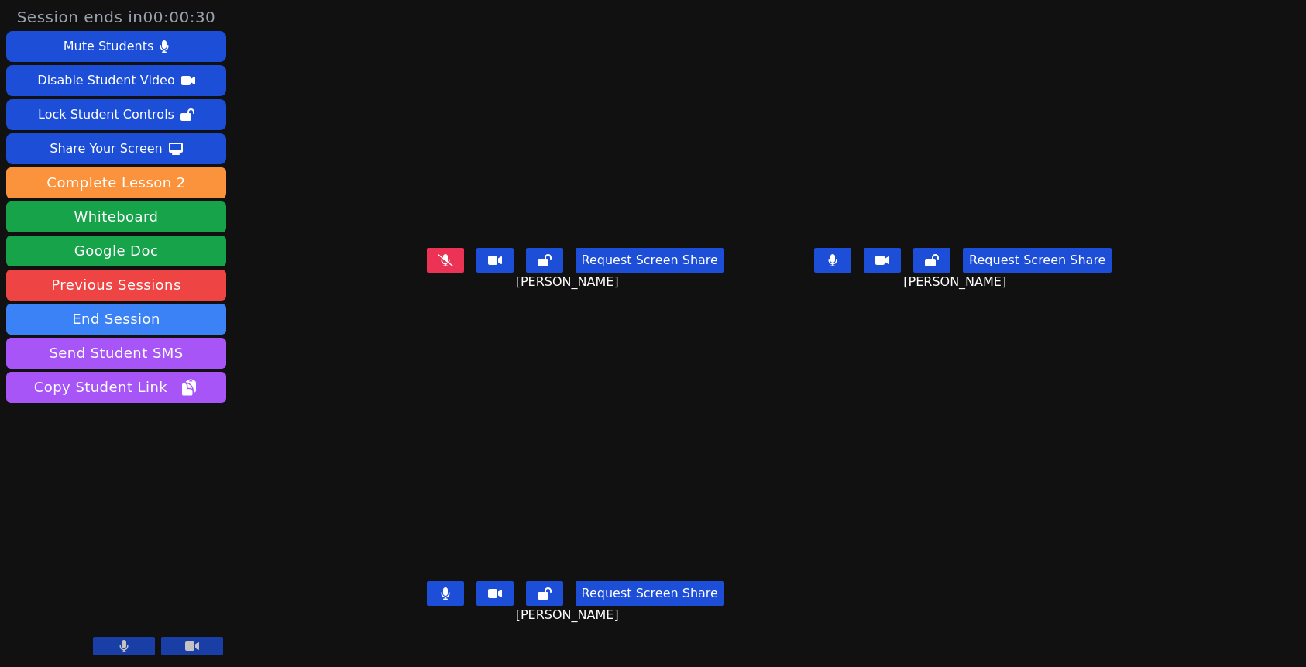
click at [438, 267] on icon at bounding box center [445, 260] width 15 height 12
